Goal: Find specific page/section: Find specific page/section

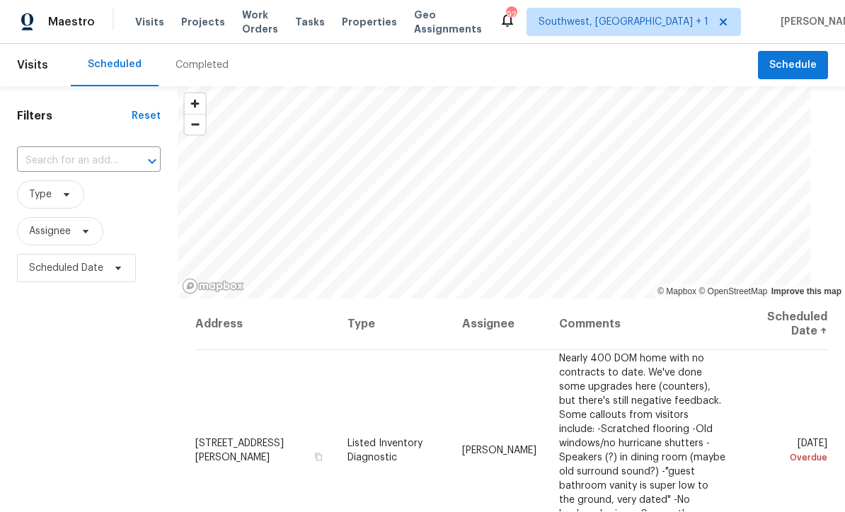
scroll to position [1, 0]
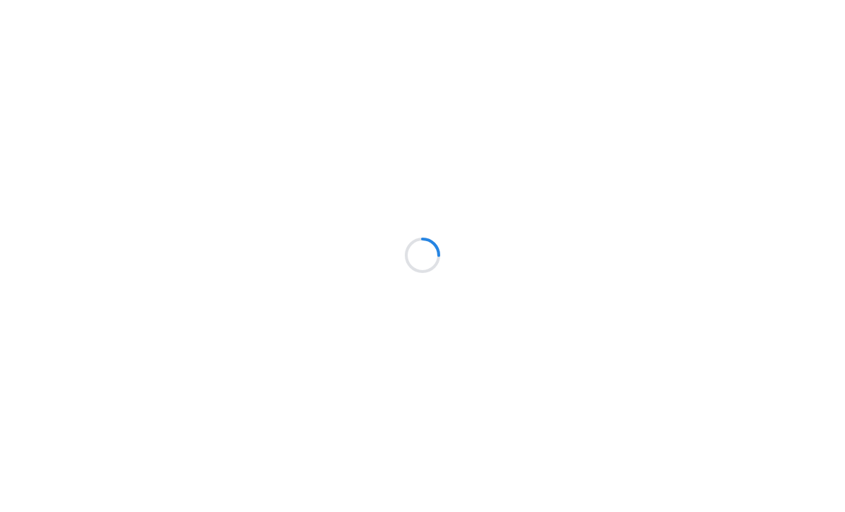
scroll to position [1, 0]
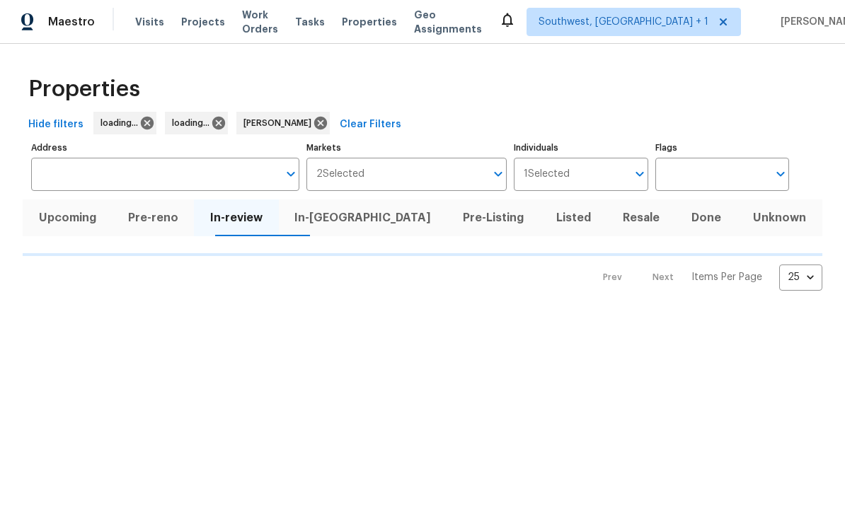
click at [181, 178] on input "Address" at bounding box center [154, 174] width 247 height 33
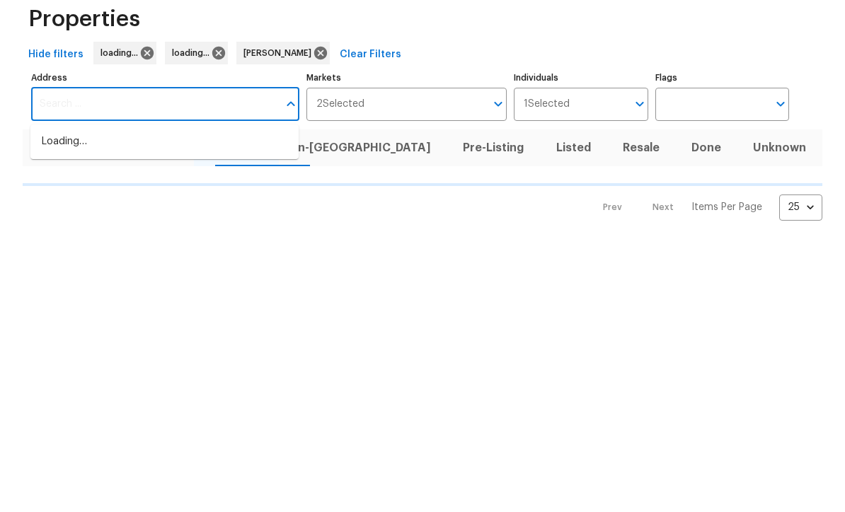
type input "7"
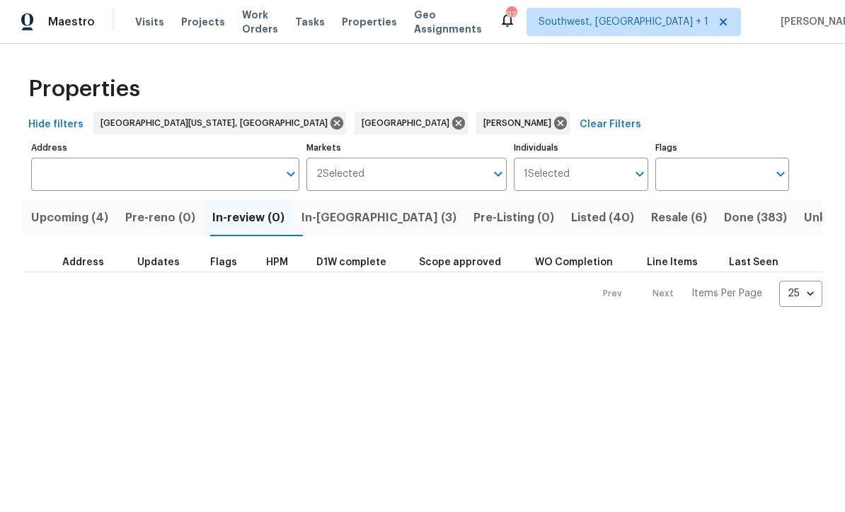
click at [151, 175] on input "Address" at bounding box center [154, 174] width 247 height 33
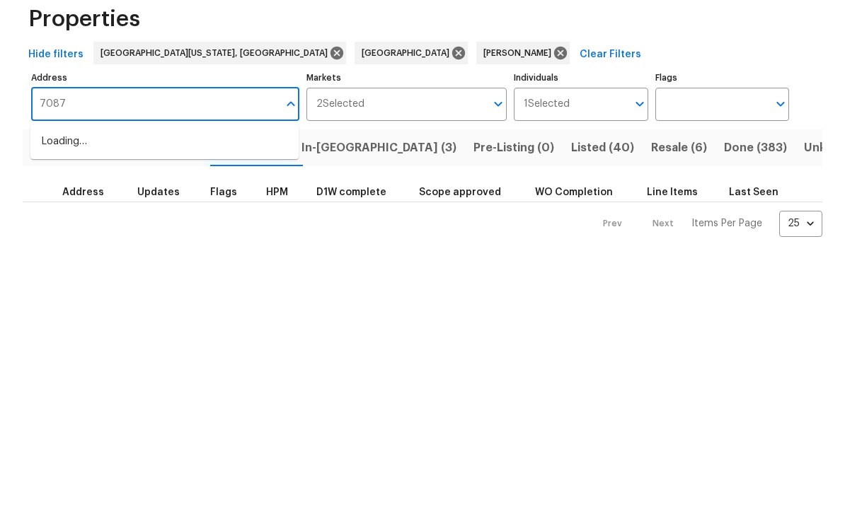
type input "7087"
click at [176, 201] on li "[STREET_ADDRESS]" at bounding box center [164, 212] width 268 height 23
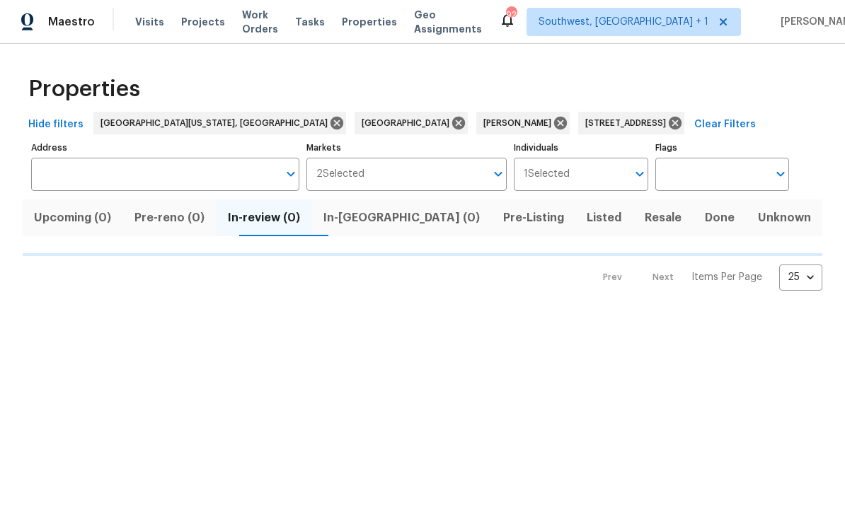
type input "[STREET_ADDRESS]"
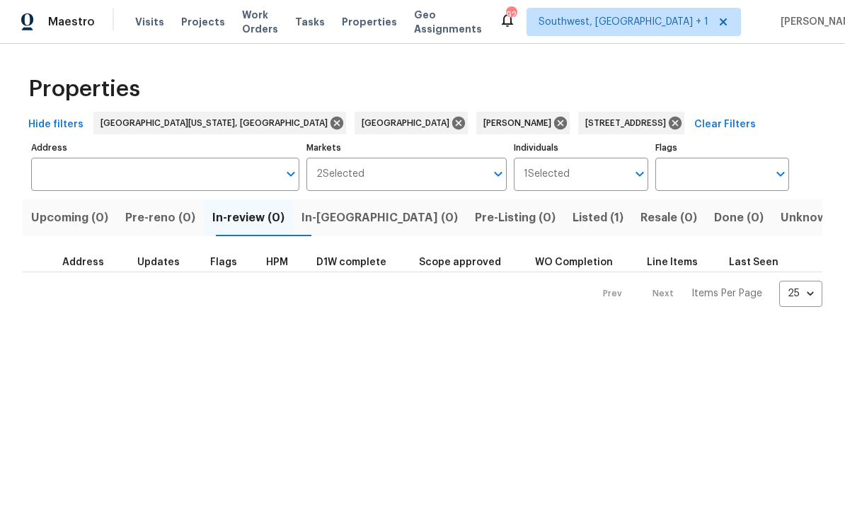
type input "[STREET_ADDRESS]"
click at [572, 223] on span "Listed (1)" at bounding box center [597, 219] width 51 height 20
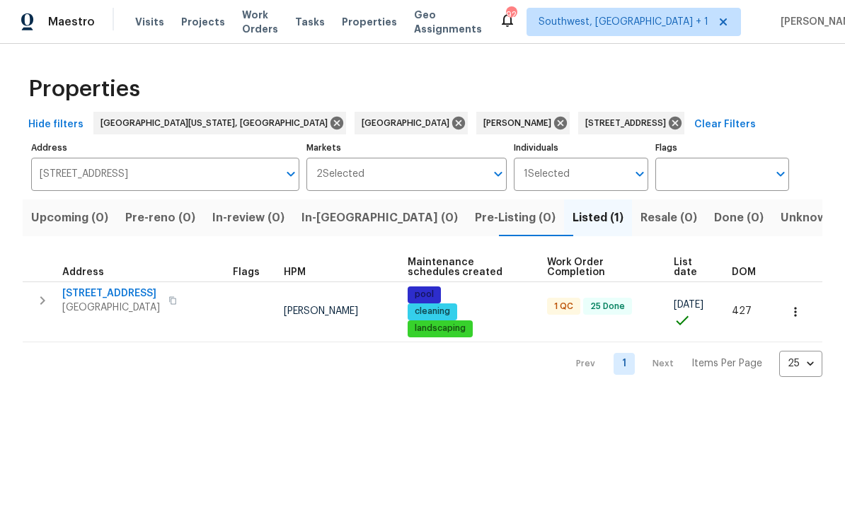
click at [42, 294] on icon "button" at bounding box center [42, 301] width 17 height 17
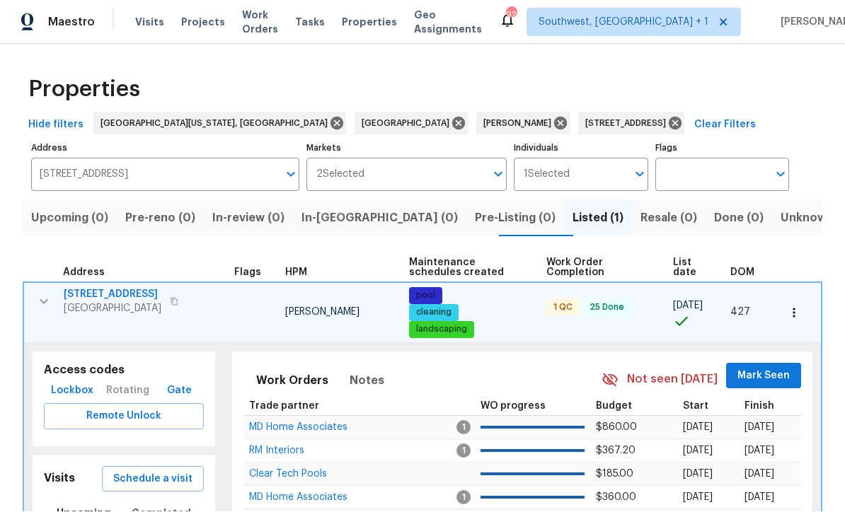
scroll to position [1, 0]
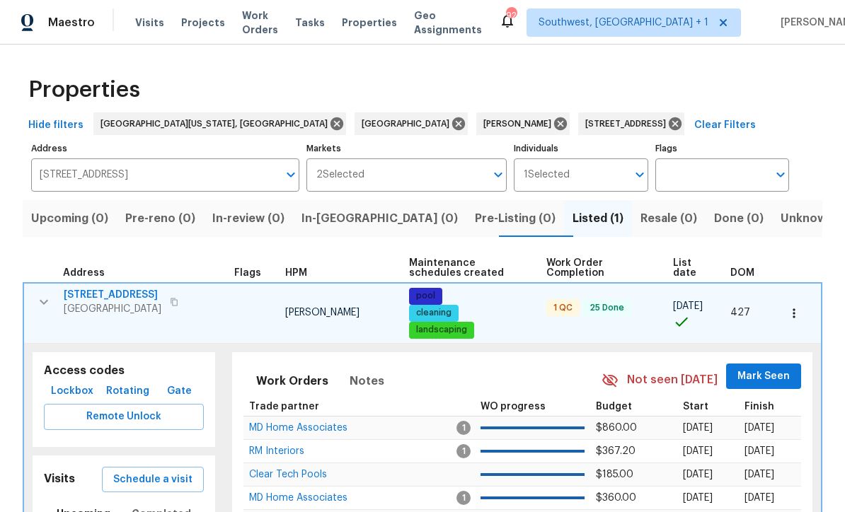
click at [75, 393] on span "Lockbox" at bounding box center [72, 392] width 42 height 18
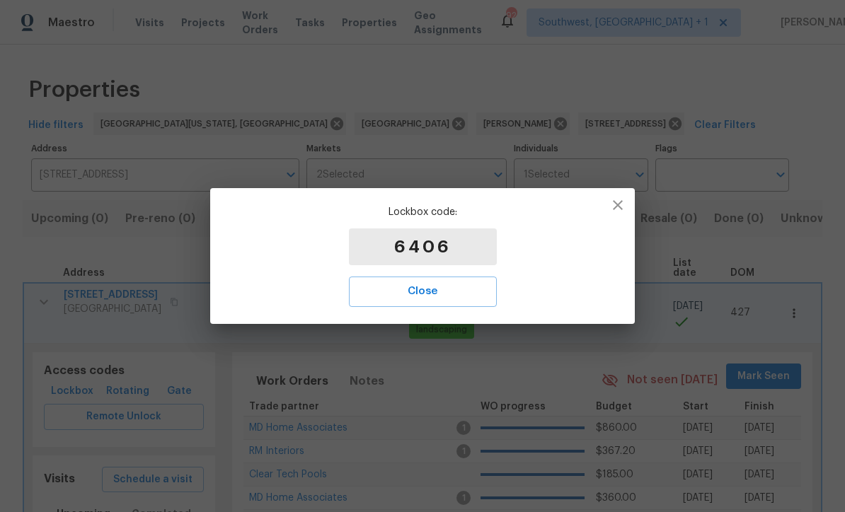
click at [443, 299] on span "Close" at bounding box center [422, 291] width 117 height 18
